Goal: Task Accomplishment & Management: Manage account settings

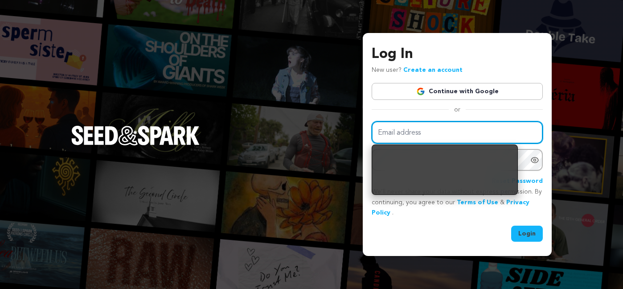
type input "[EMAIL_ADDRESS][DOMAIN_NAME]"
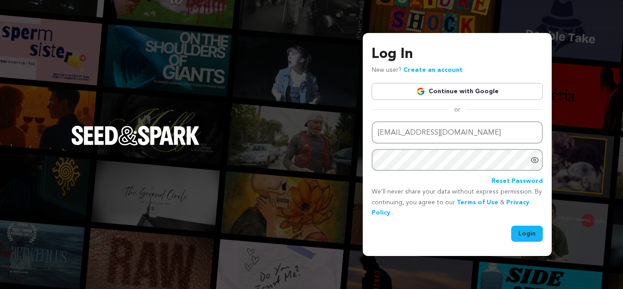
click at [522, 233] on button "Login" at bounding box center [527, 233] width 32 height 16
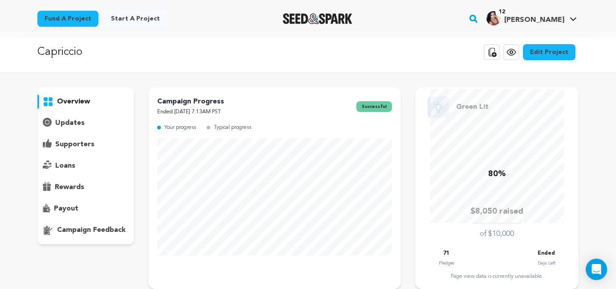
scroll to position [5, 0]
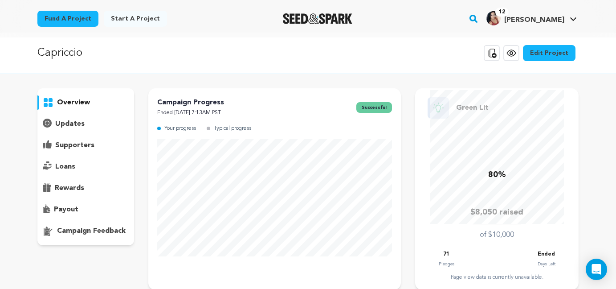
click at [58, 206] on p "payout" at bounding box center [66, 209] width 24 height 11
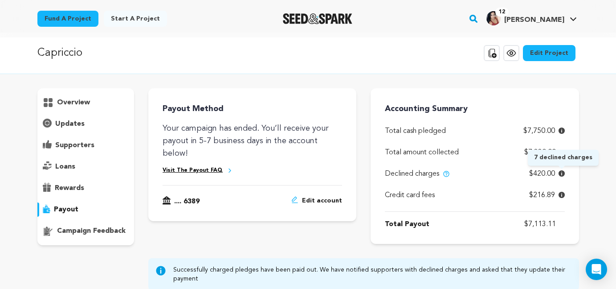
click at [563, 173] on icon at bounding box center [562, 173] width 6 height 6
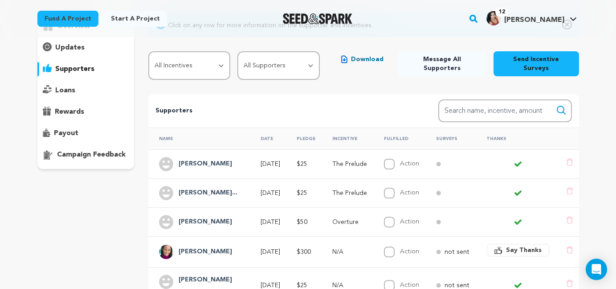
scroll to position [82, 0]
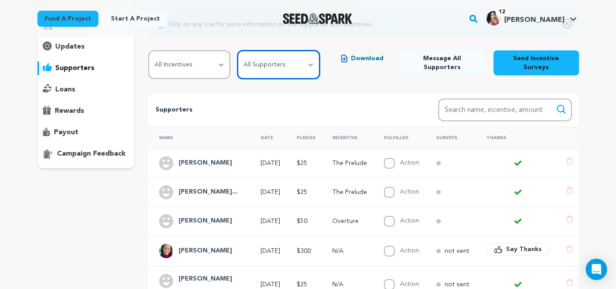
click at [266, 56] on select "All Supporters Survey not sent Survey incomplete Survey complete Incentive not …" at bounding box center [278, 64] width 82 height 29
select select "pledge_incomplete"
click at [237, 50] on select "All Supporters Survey not sent Survey incomplete Survey complete Incentive not …" at bounding box center [278, 64] width 82 height 29
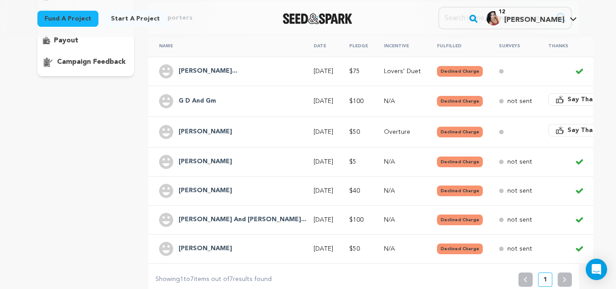
scroll to position [179, 0]
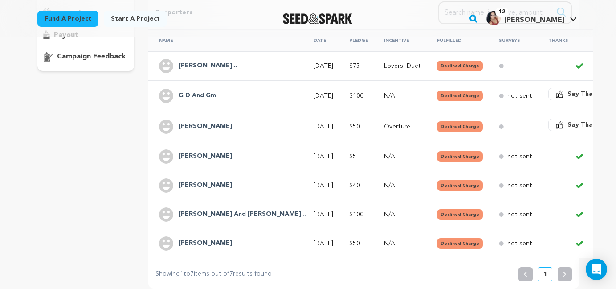
click at [199, 240] on h4 "[PERSON_NAME]" at bounding box center [205, 243] width 53 height 11
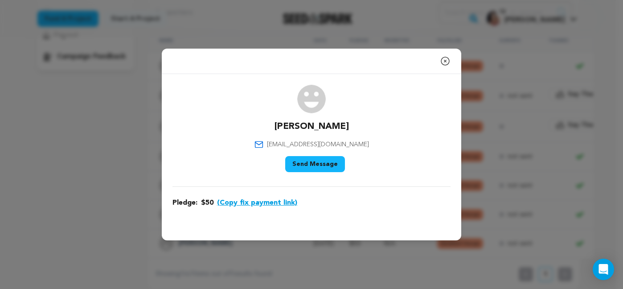
click at [444, 61] on icon "button" at bounding box center [445, 61] width 8 height 8
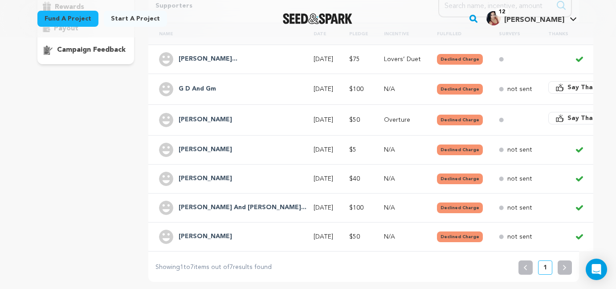
scroll to position [204, 0]
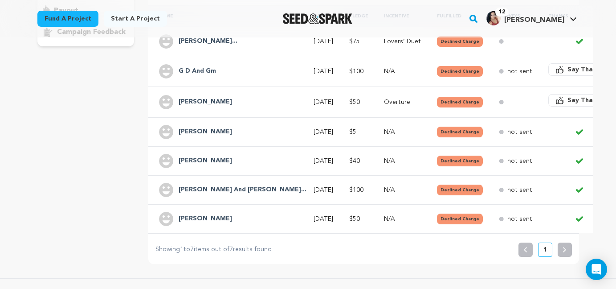
click at [190, 184] on h4 "[PERSON_NAME] And [PERSON_NAME]..." at bounding box center [243, 189] width 128 height 11
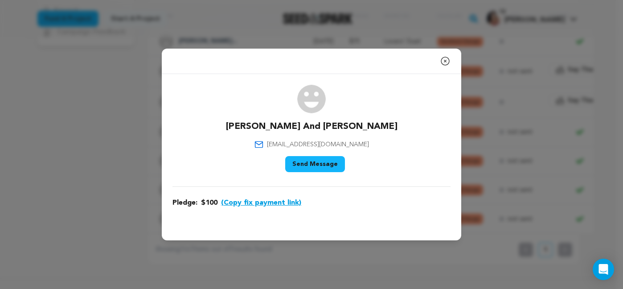
click at [237, 204] on button "(Copy fix payment link)" at bounding box center [261, 202] width 80 height 11
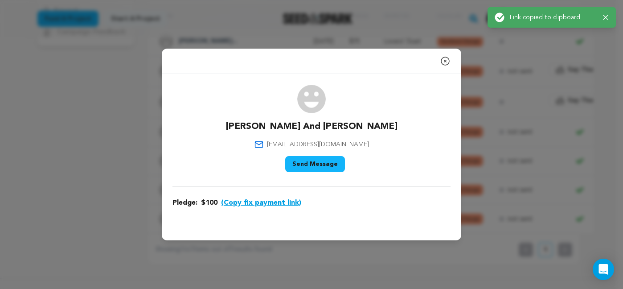
click at [606, 20] on icon "button" at bounding box center [606, 18] width 6 height 6
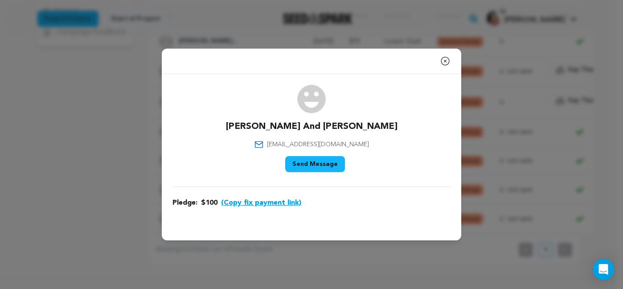
click at [444, 60] on icon "button" at bounding box center [445, 61] width 8 height 8
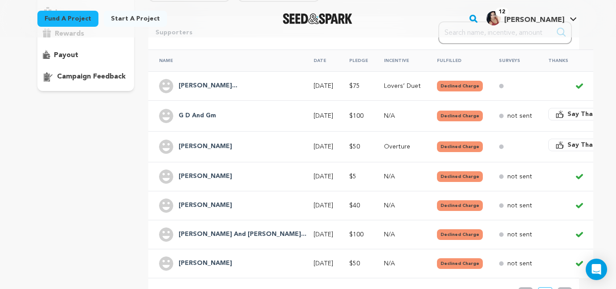
scroll to position [159, 0]
